Goal: Information Seeking & Learning: Learn about a topic

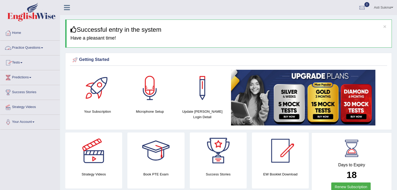
click at [41, 50] on link "Practice Questions" at bounding box center [29, 47] width 59 height 13
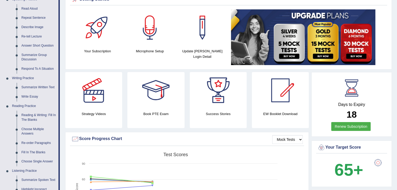
scroll to position [63, 0]
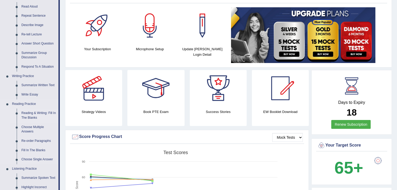
click at [32, 115] on link "Reading & Writing: Fill In The Blanks" at bounding box center [38, 116] width 39 height 14
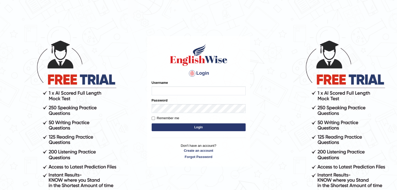
type input "AstiS"
click at [216, 129] on button "Login" at bounding box center [199, 128] width 94 height 8
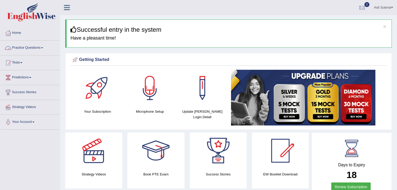
click at [41, 50] on link "Practice Questions" at bounding box center [29, 47] width 59 height 13
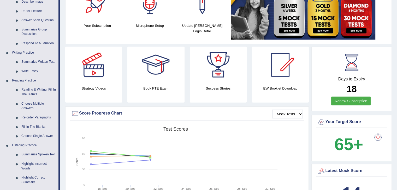
scroll to position [83, 0]
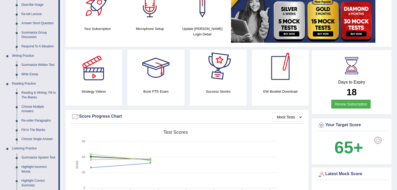
click at [41, 94] on link "Reading & Writing: Fill In The Blanks" at bounding box center [38, 95] width 39 height 14
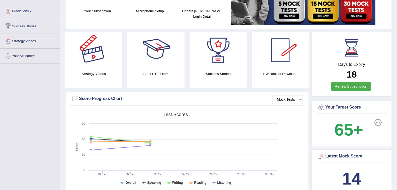
scroll to position [135, 0]
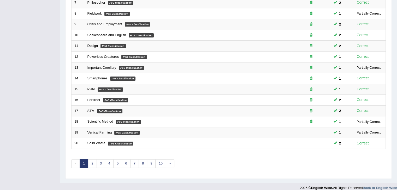
scroll to position [153, 0]
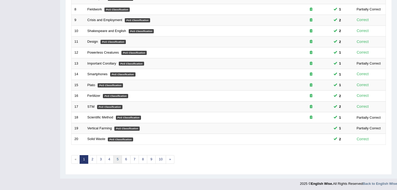
click at [113, 158] on link "5" at bounding box center [117, 160] width 9 height 9
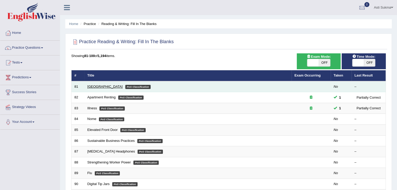
click at [94, 85] on link "[GEOGRAPHIC_DATA]" at bounding box center [104, 87] width 35 height 4
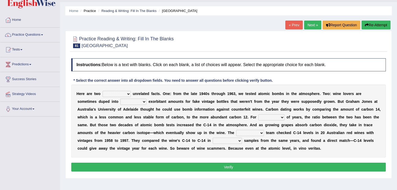
scroll to position [18, 0]
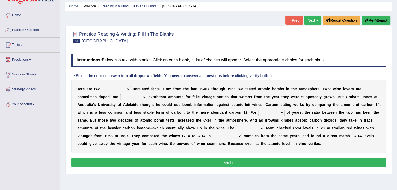
click at [124, 88] on select "seemingly feelingly endearingly entreatingly" at bounding box center [117, 89] width 28 height 6
click at [182, 100] on div "H e r e a r e t w o seemingly feelingly endearingly entreatingly u n r e l a t …" at bounding box center [228, 116] width 314 height 73
click at [118, 87] on select "seemingly feelingly endearingly entreatingly" at bounding box center [117, 89] width 28 height 6
click at [29, 136] on div "Toggle navigation Home Practice Questions Speaking Practice Read Aloud Repeat S…" at bounding box center [198, 117] width 397 height 271
click at [117, 87] on select "seemingly feelingly endearingly entreatingly" at bounding box center [117, 89] width 28 height 6
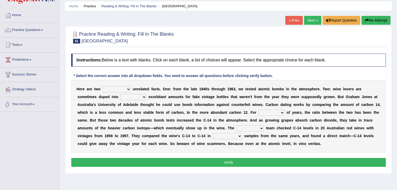
click at [20, 140] on div "Toggle navigation Home Practice Questions Speaking Practice Read Aloud Repeat S…" at bounding box center [198, 117] width 397 height 271
drag, startPoint x: 118, startPoint y: 87, endPoint x: 108, endPoint y: 101, distance: 17.2
click at [108, 101] on div "H e r e a r e t w o seemingly feelingly endearingly entreatingly u n r e l a t …" at bounding box center [228, 116] width 314 height 73
select select "seemingly"
click at [103, 86] on select "seemingly feelingly endearingly entreatingly" at bounding box center [117, 89] width 28 height 6
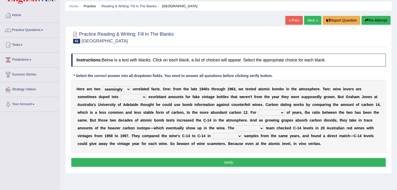
click at [127, 91] on select "seemingly feelingly endearingly entreatingly" at bounding box center [117, 89] width 28 height 6
click at [125, 88] on select "seemingly feelingly endearingly entreatingly" at bounding box center [117, 89] width 28 height 6
click at [18, 152] on div "Toggle navigation Home Practice Questions Speaking Practice Read Aloud Repeat S…" at bounding box center [198, 117] width 397 height 271
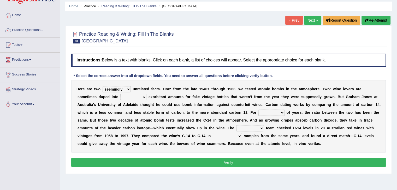
click at [119, 90] on select "seemingly feelingly endearingly entreatingly" at bounding box center [117, 89] width 28 height 6
click at [129, 91] on select "seemingly feelingly endearingly entreatingly" at bounding box center [117, 89] width 28 height 6
click at [37, 127] on div "Toggle navigation Home Practice Questions Speaking Practice Read Aloud Repeat S…" at bounding box center [198, 117] width 397 height 271
click at [133, 97] on select "dipping trekking spending swinging" at bounding box center [133, 97] width 26 height 6
select select "spending"
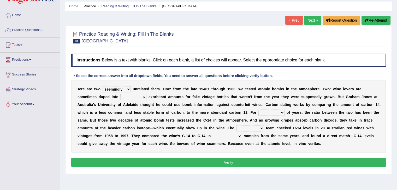
click at [120, 94] on select "dipping trekking spending swinging" at bounding box center [133, 97] width 26 height 6
click at [274, 108] on div "H e r e a r e t w o seemingly feelingly endearingly entreatingly u n r e l a t …" at bounding box center [228, 116] width 314 height 73
click at [273, 112] on select "couples much thousands numerous" at bounding box center [271, 113] width 26 height 6
select select "couples"
click at [258, 110] on select "couples much thousands numerous" at bounding box center [271, 113] width 26 height 6
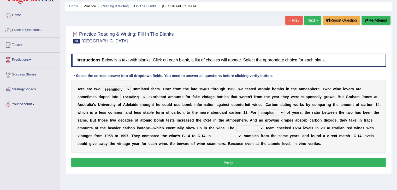
click at [250, 130] on select "research individual preparation strange" at bounding box center [250, 129] width 28 height 6
click at [236, 126] on select "research individual preparation strange" at bounding box center [250, 129] width 28 height 6
click at [255, 128] on select "research individual preparation strange" at bounding box center [250, 129] width 28 height 6
click at [236, 126] on select "research individual preparation strange" at bounding box center [250, 129] width 28 height 6
click at [258, 129] on select "research individual preparation strange" at bounding box center [250, 129] width 28 height 6
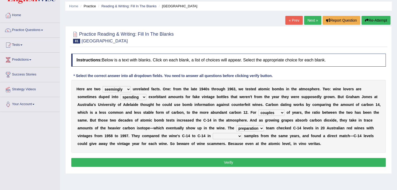
select select "research"
click at [236, 126] on select "research individual preparation strange" at bounding box center [250, 129] width 28 height 6
click at [229, 136] on select "physical atmospheric fluid solid" at bounding box center [227, 136] width 29 height 6
click at [27, 156] on div "Toggle navigation Home Practice Questions Speaking Practice Read Aloud Repeat S…" at bounding box center [198, 117] width 397 height 271
click at [232, 138] on select "physical atmospheric fluid solid" at bounding box center [227, 136] width 29 height 6
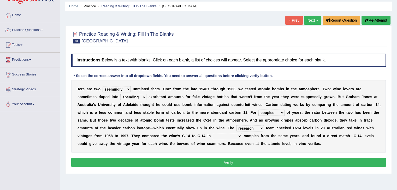
click at [23, 142] on div "Toggle navigation Home Practice Questions Speaking Practice Read Aloud Repeat S…" at bounding box center [198, 117] width 397 height 271
click at [226, 138] on select "physical atmospheric fluid solid" at bounding box center [227, 136] width 29 height 6
select select "fluid"
click at [213, 133] on select "physical atmospheric fluid solid" at bounding box center [227, 136] width 29 height 6
drag, startPoint x: 26, startPoint y: 141, endPoint x: 102, endPoint y: 142, distance: 75.9
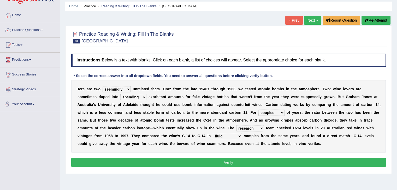
click at [26, 141] on div "Toggle navigation Home Practice Questions Speaking Practice Read Aloud Repeat S…" at bounding box center [198, 117] width 397 height 271
click at [136, 158] on button "Verify" at bounding box center [228, 162] width 314 height 9
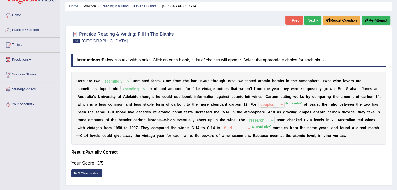
click at [376, 20] on button "Re-Attempt" at bounding box center [375, 20] width 29 height 9
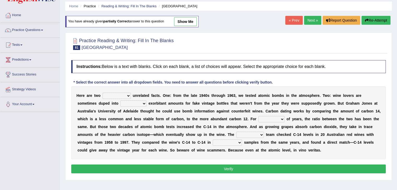
drag, startPoint x: 124, startPoint y: 90, endPoint x: 114, endPoint y: 97, distance: 11.8
click at [114, 97] on div "H e r e a r e t w o seemingly feelingly endearingly entreatingly u n r e l a t …" at bounding box center [228, 123] width 314 height 73
click at [114, 97] on select "seemingly feelingly endearingly entreatingly" at bounding box center [117, 96] width 28 height 6
select select "seemingly"
click at [103, 93] on select "seemingly feelingly endearingly entreatingly" at bounding box center [117, 96] width 28 height 6
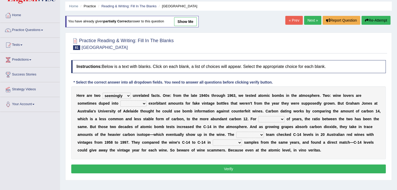
click at [142, 104] on select "dipping trekking spending swinging" at bounding box center [133, 104] width 26 height 6
select select "spending"
click at [120, 101] on select "dipping trekking spending swinging" at bounding box center [133, 104] width 26 height 6
click at [278, 121] on select "couples much thousands numerous" at bounding box center [271, 119] width 26 height 6
select select "thousands"
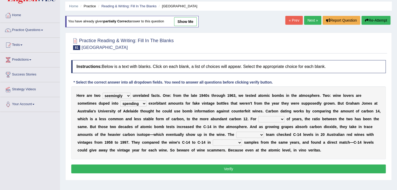
click at [258, 116] on select "couples much thousands numerous" at bounding box center [271, 119] width 26 height 6
click at [247, 134] on select "research individual preparation strange" at bounding box center [250, 135] width 28 height 6
select select "research"
click at [236, 132] on select "research individual preparation strange" at bounding box center [250, 135] width 28 height 6
click at [224, 143] on select "physical atmospheric fluid solid" at bounding box center [227, 143] width 29 height 6
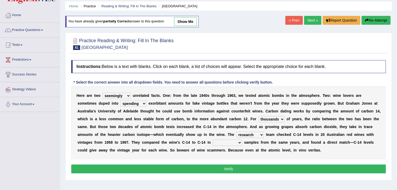
select select "atmospheric"
click at [213, 140] on select "physical atmospheric fluid solid" at bounding box center [227, 143] width 29 height 6
click at [237, 170] on button "Verify" at bounding box center [228, 169] width 314 height 9
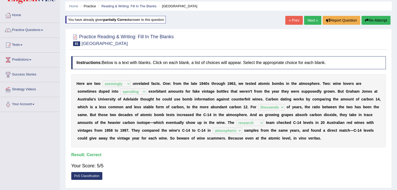
click at [312, 21] on link "Next »" at bounding box center [312, 20] width 17 height 9
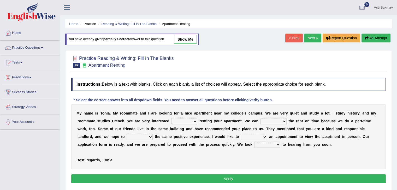
click at [192, 121] on select "for about at in" at bounding box center [184, 121] width 26 height 6
